Goal: Transaction & Acquisition: Purchase product/service

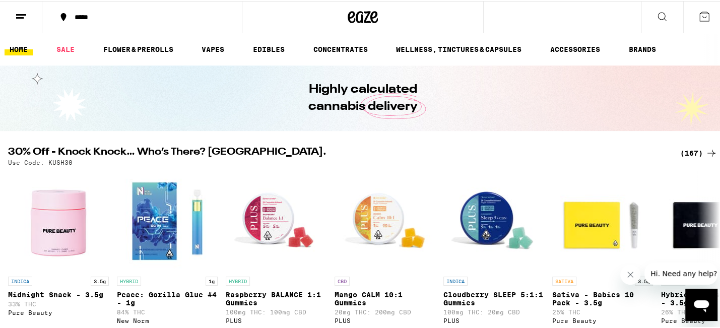
click at [709, 149] on icon at bounding box center [711, 152] width 12 height 12
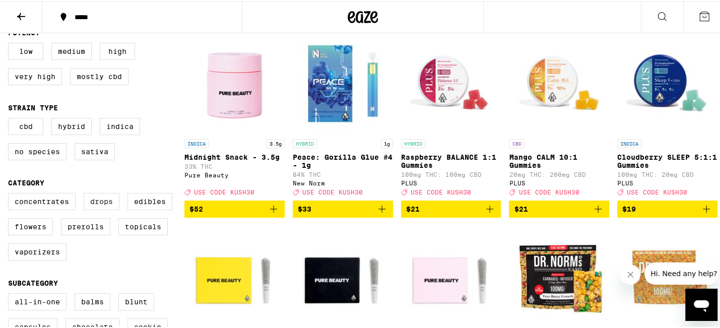
scroll to position [116, 0]
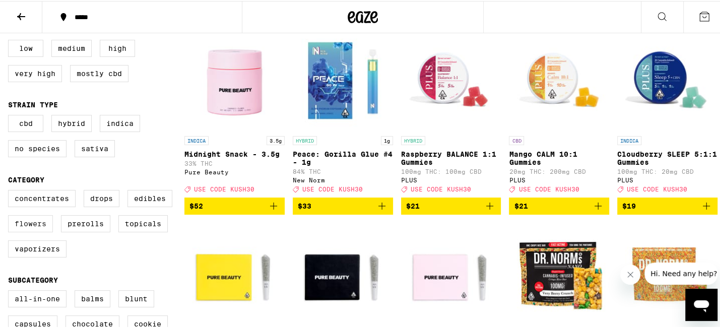
click at [36, 231] on label "Flowers" at bounding box center [30, 222] width 45 height 17
click at [11, 191] on input "Flowers" at bounding box center [10, 190] width 1 height 1
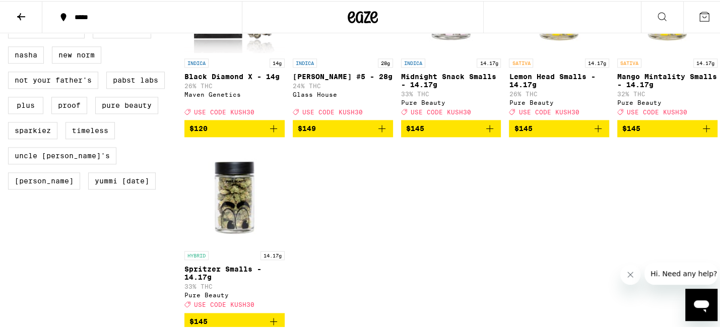
scroll to position [972, 0]
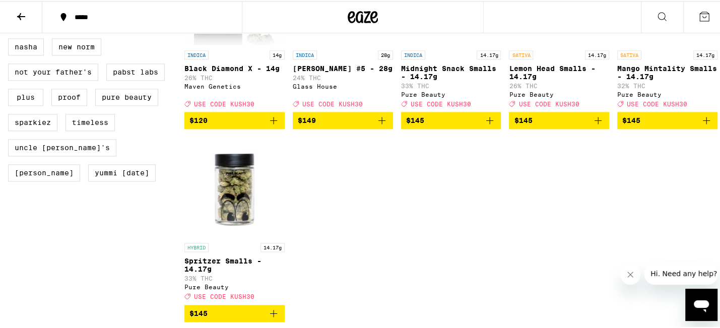
checkbox input "false"
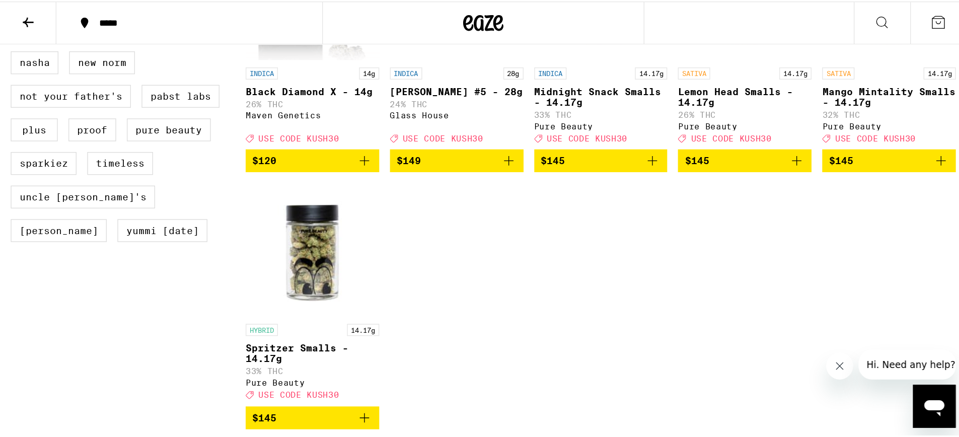
scroll to position [116, 0]
